Goal: Information Seeking & Learning: Check status

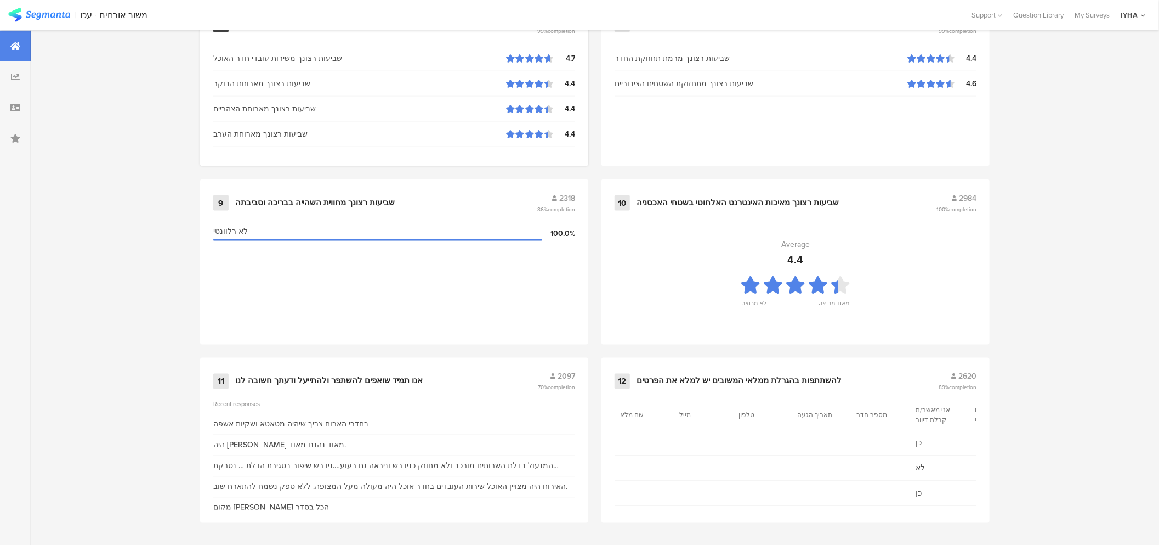
scroll to position [1066, 0]
click at [289, 377] on div "אנו תמיד שואפים להשתפר ולהתייעל ודעתך חשובה לנו" at bounding box center [329, 378] width 188 height 11
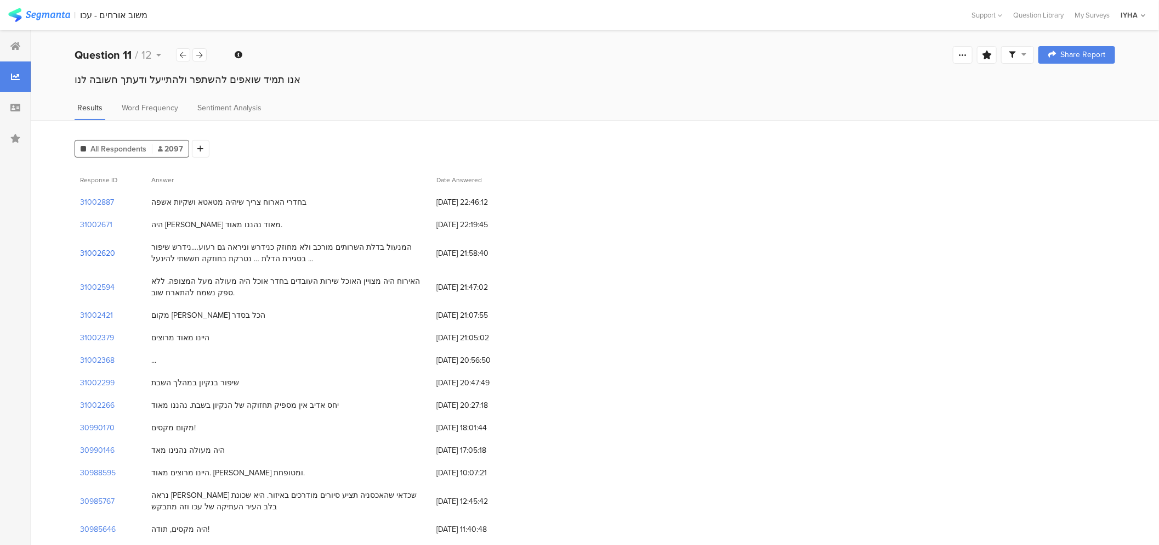
click at [81, 251] on section "31002620" at bounding box center [97, 253] width 35 height 12
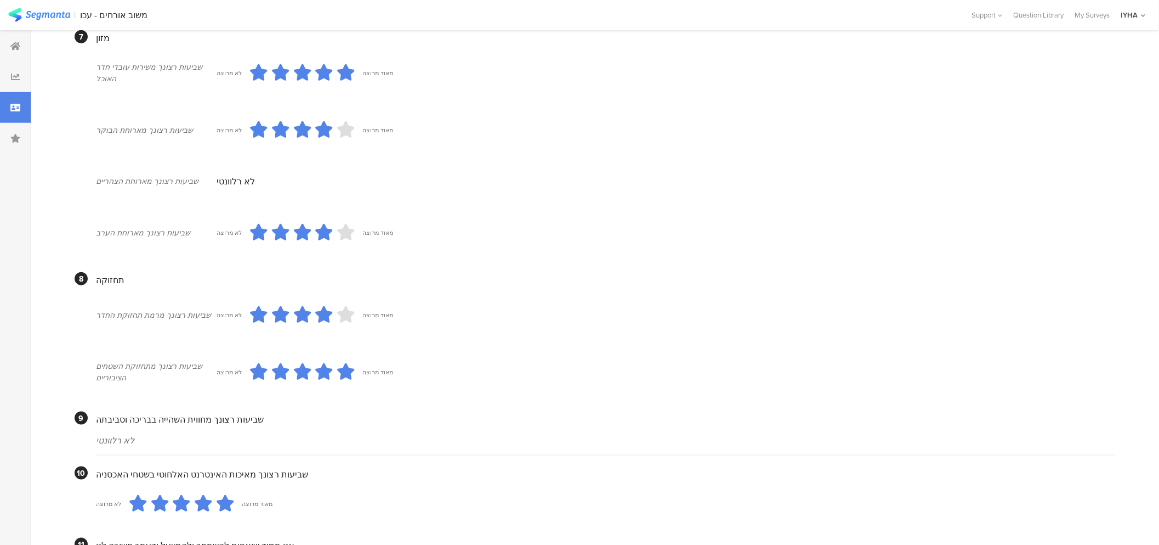
scroll to position [894, 0]
